Goal: Information Seeking & Learning: Learn about a topic

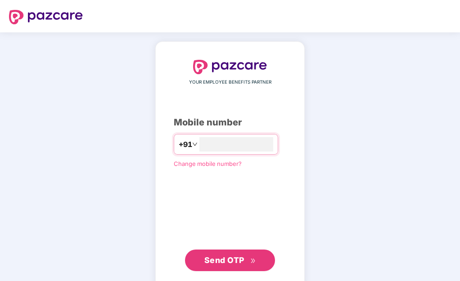
type input "**********"
click at [240, 266] on button "Send OTP" at bounding box center [230, 261] width 90 height 22
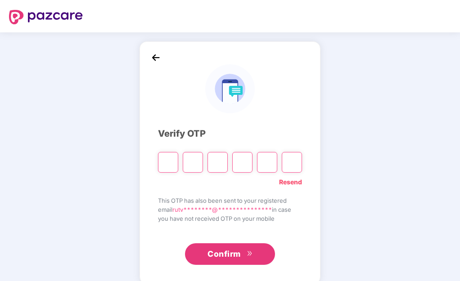
type input "*"
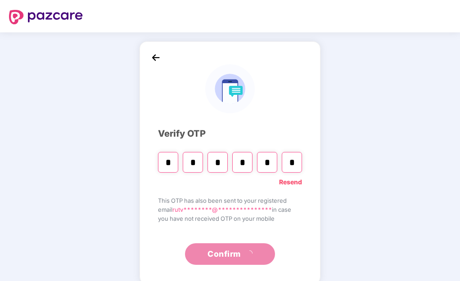
type input "*"
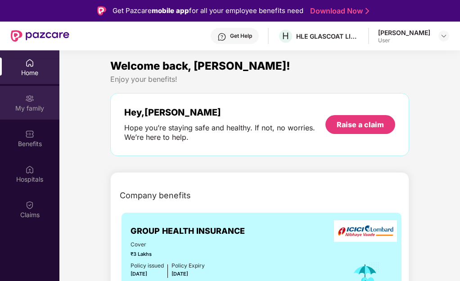
click at [34, 104] on div "My family" at bounding box center [29, 108] width 59 height 9
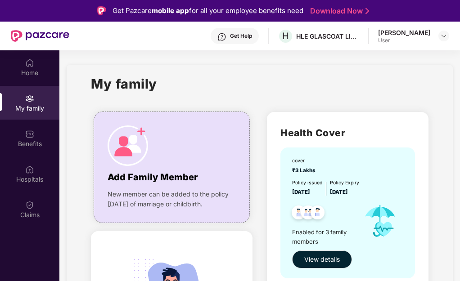
scroll to position [90, 0]
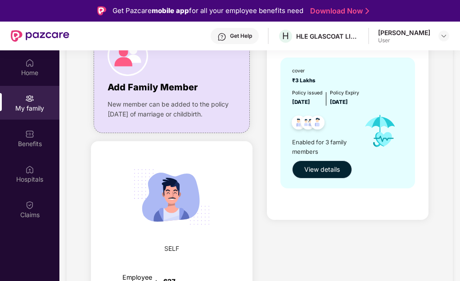
click at [331, 172] on span "View details" at bounding box center [322, 170] width 36 height 10
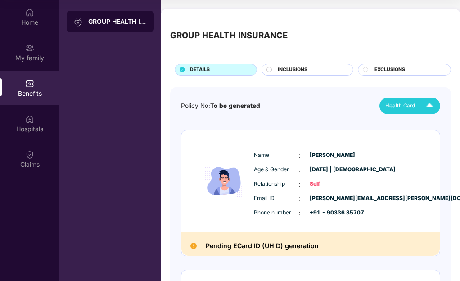
click at [411, 107] on span "Health Card" at bounding box center [400, 106] width 30 height 8
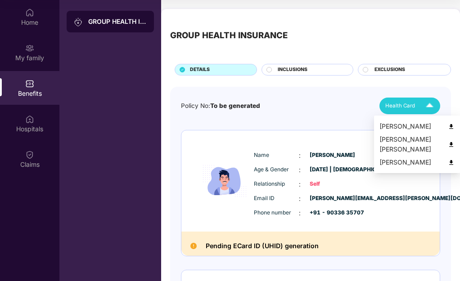
click at [447, 127] on img at bounding box center [450, 126] width 7 height 7
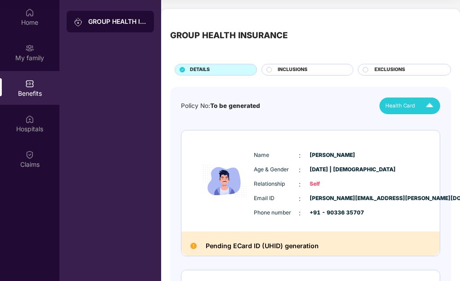
click at [286, 68] on span "INCLUSIONS" at bounding box center [292, 70] width 30 height 8
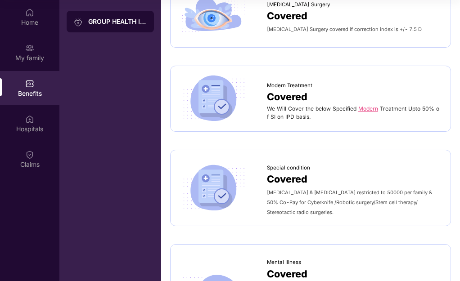
scroll to position [1202, 0]
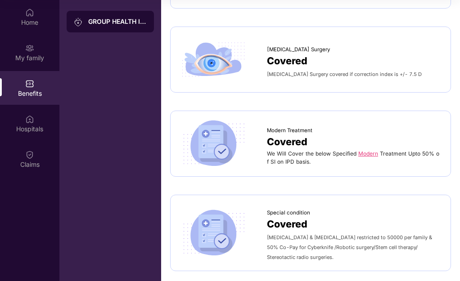
click at [366, 153] on link "Modern" at bounding box center [368, 153] width 20 height 7
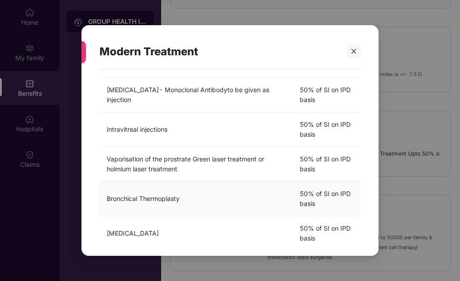
scroll to position [197, 0]
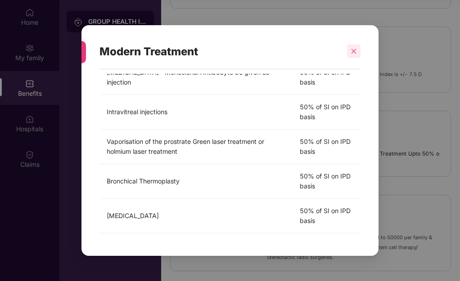
click at [352, 49] on icon "close" at bounding box center [353, 51] width 6 height 6
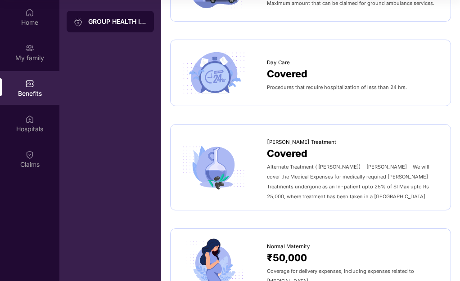
scroll to position [572, 0]
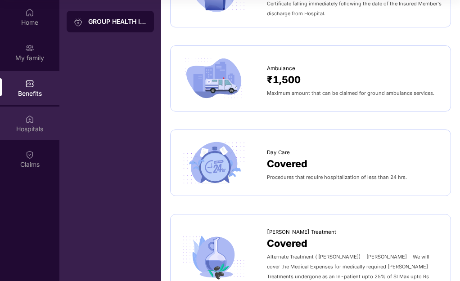
click at [36, 127] on div "Hospitals" at bounding box center [29, 129] width 59 height 9
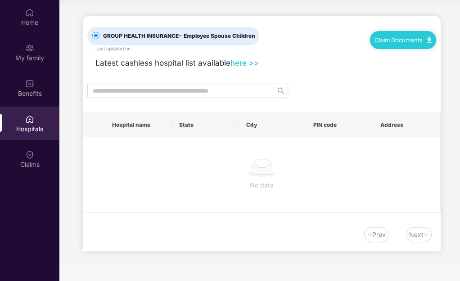
scroll to position [0, 0]
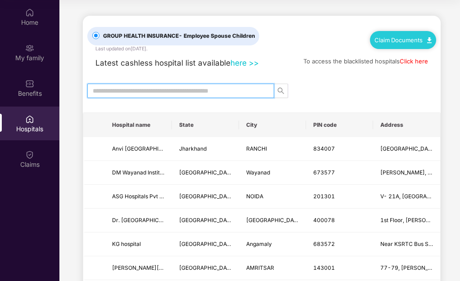
click at [194, 92] on input "text" at bounding box center [177, 91] width 169 height 10
type input "******"
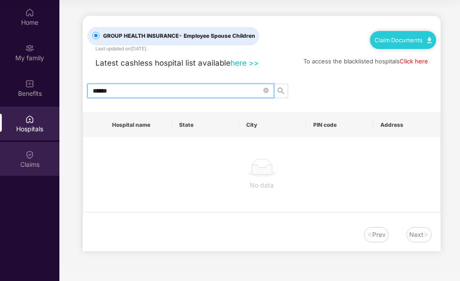
click at [44, 164] on div "Claims" at bounding box center [29, 164] width 59 height 9
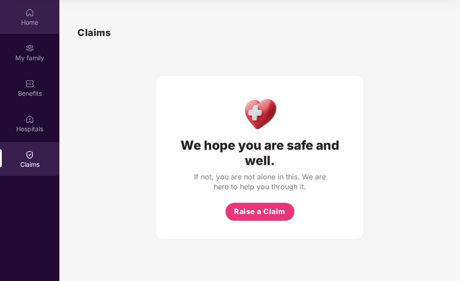
click at [28, 23] on div "Home" at bounding box center [29, 22] width 59 height 9
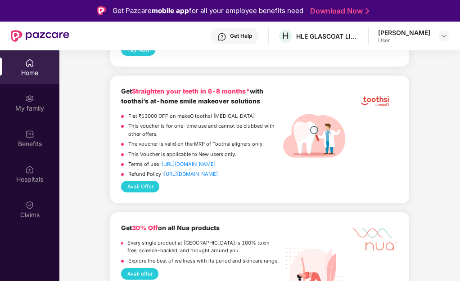
scroll to position [2428, 0]
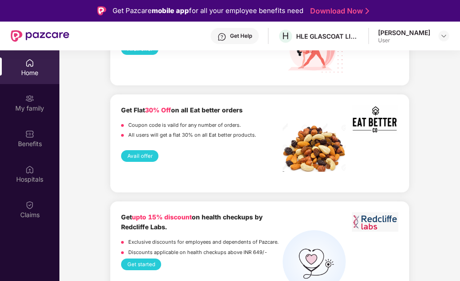
click at [134, 150] on button "Avail offer" at bounding box center [139, 156] width 37 height 12
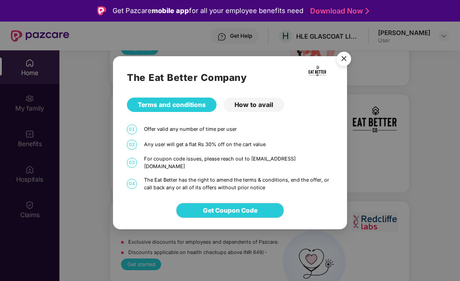
click at [254, 112] on div "How to avail" at bounding box center [253, 105] width 60 height 14
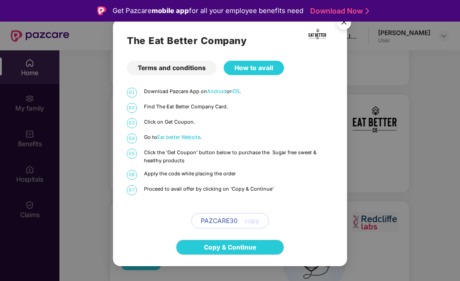
click at [347, 23] on img "Close" at bounding box center [343, 23] width 25 height 25
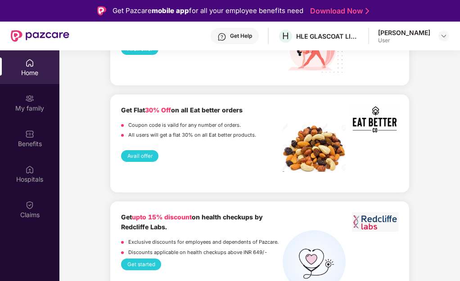
scroll to position [2498, 0]
